Goal: Information Seeking & Learning: Learn about a topic

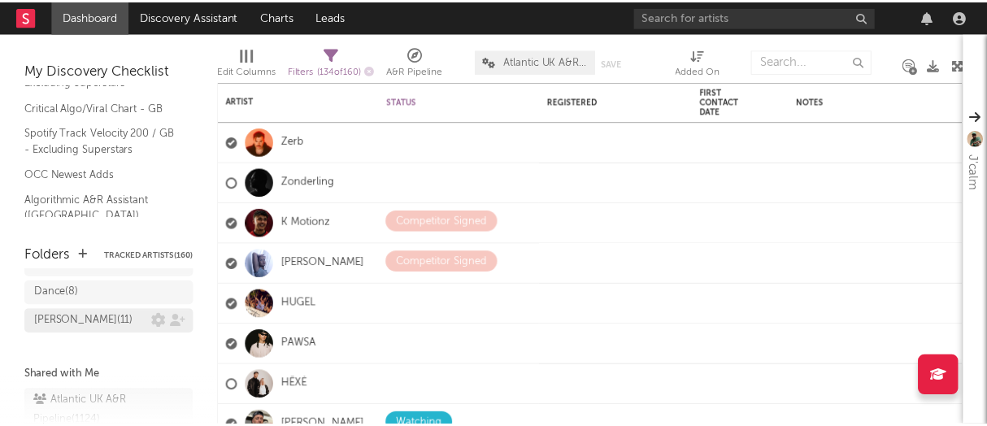
scroll to position [78, 0]
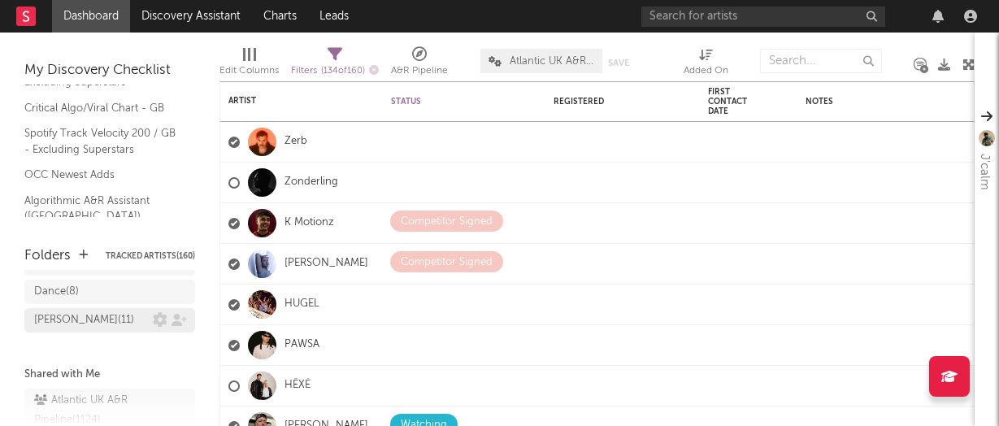
click at [100, 323] on div "[PERSON_NAME] ( 11 )" at bounding box center [84, 320] width 100 height 20
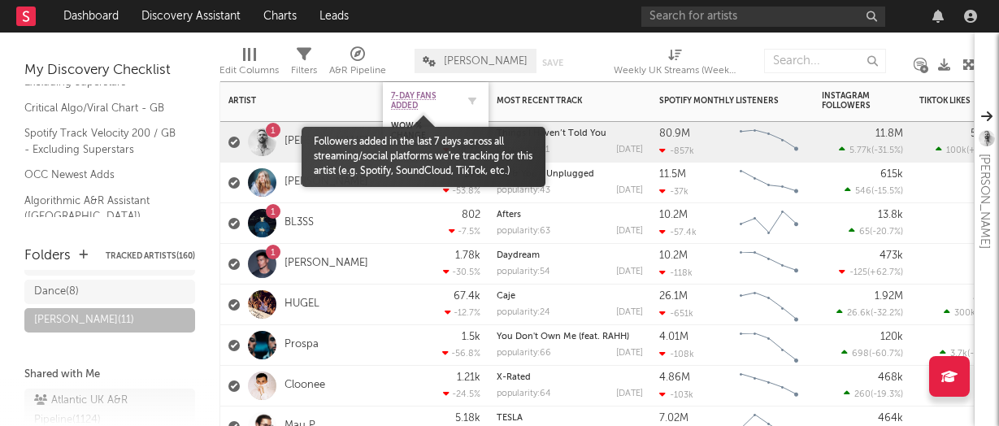
click at [436, 108] on span "7-Day Fans Added" at bounding box center [423, 101] width 65 height 20
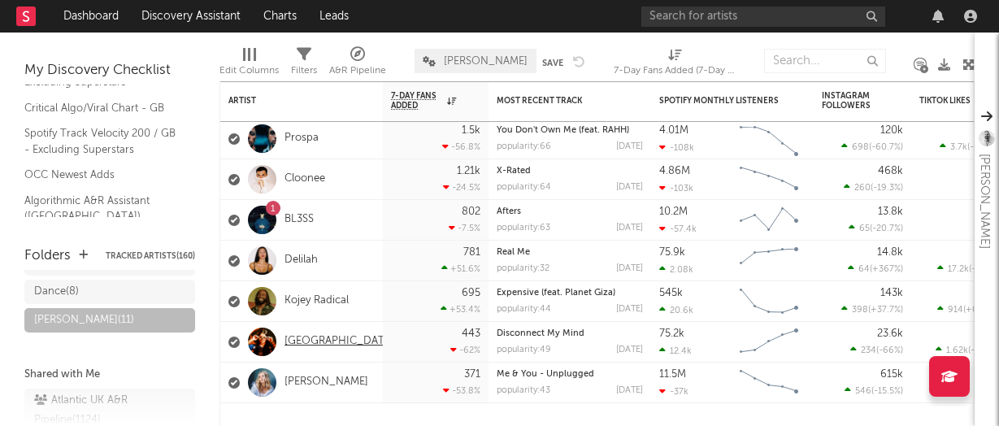
click at [306, 341] on link "[GEOGRAPHIC_DATA]" at bounding box center [339, 342] width 110 height 14
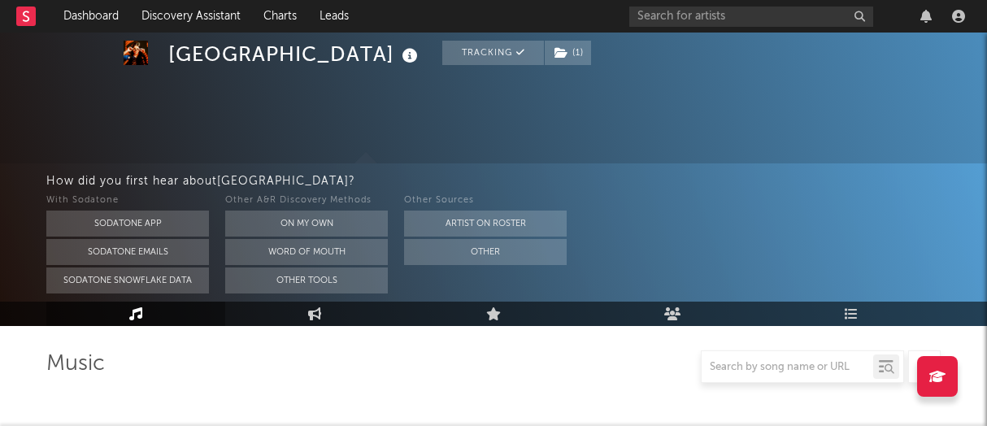
select select "1w"
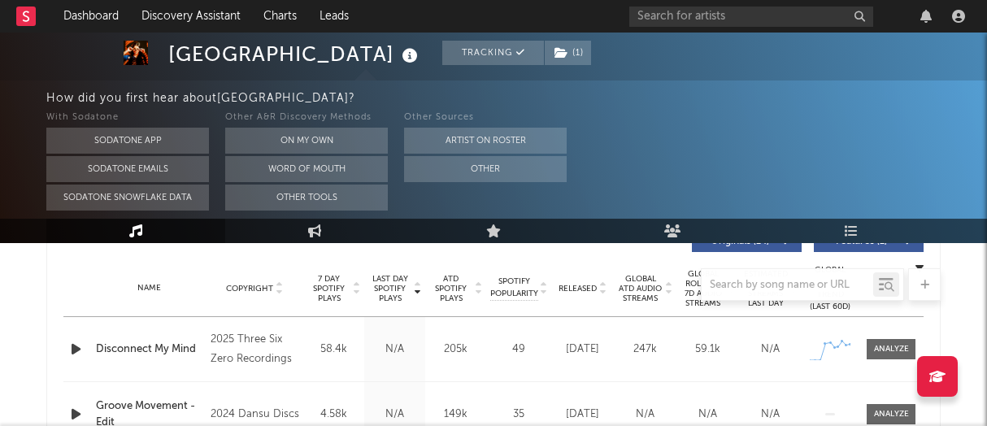
scroll to position [638, 0]
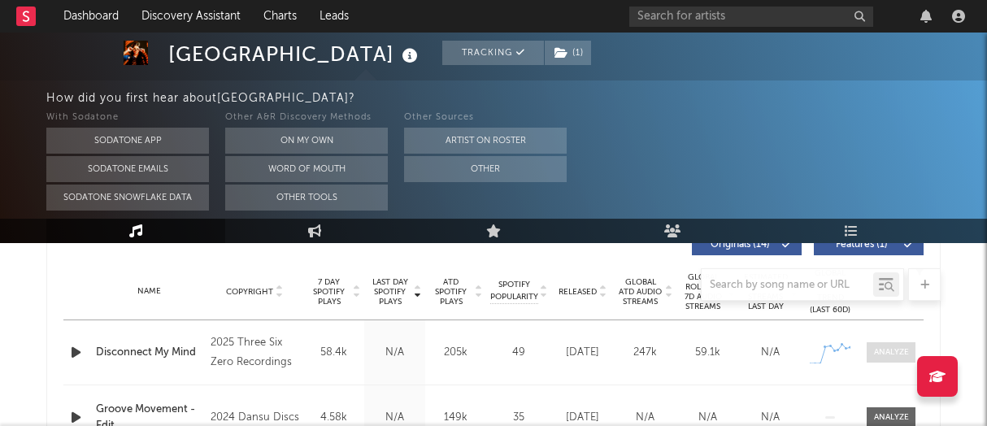
click at [881, 354] on div at bounding box center [891, 352] width 35 height 12
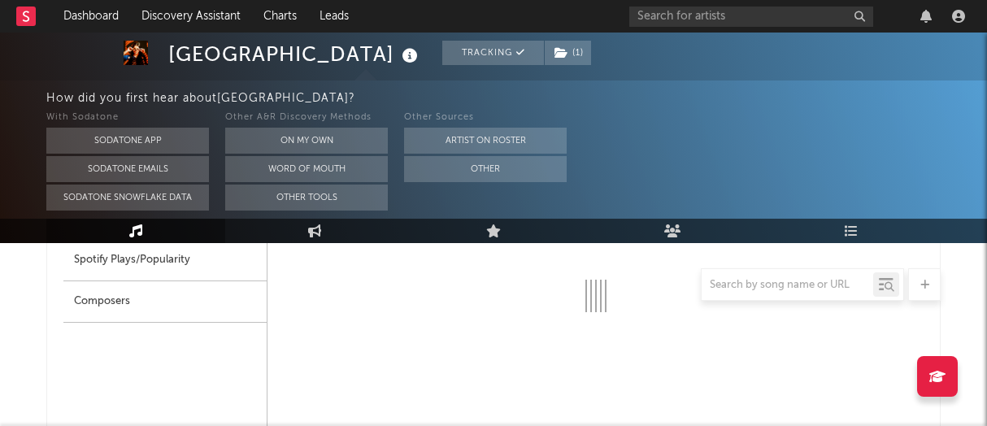
select select "1w"
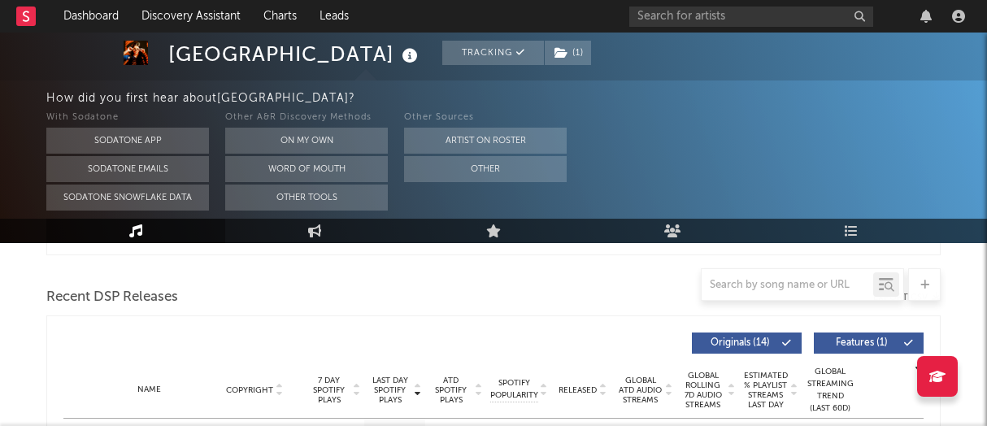
scroll to position [452, 0]
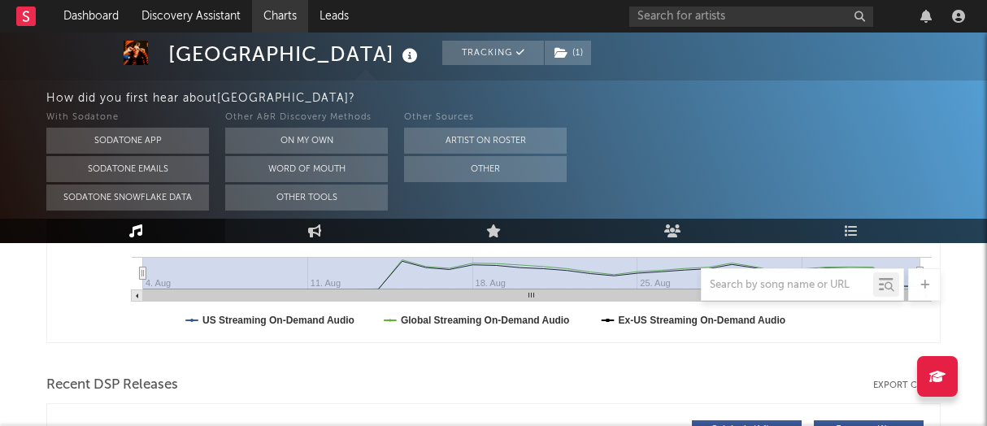
click at [288, 12] on link "Charts" at bounding box center [280, 16] width 56 height 33
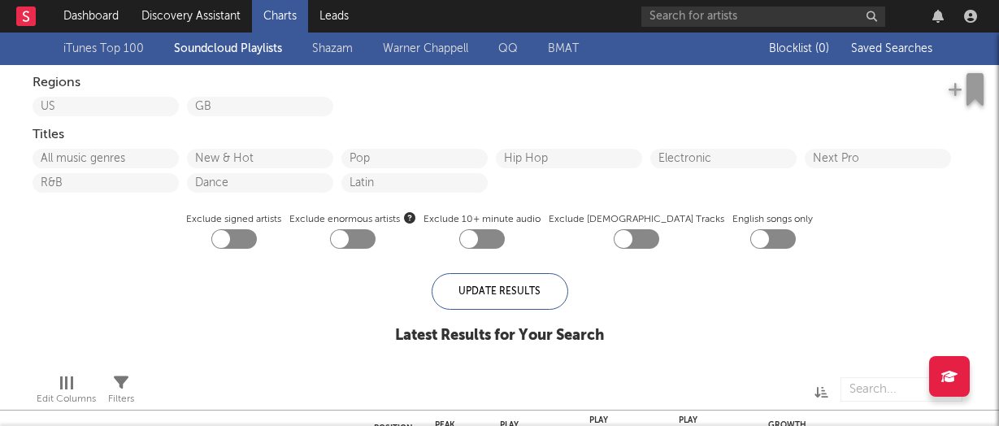
checkbox input "true"
